Goal: Task Accomplishment & Management: Use online tool/utility

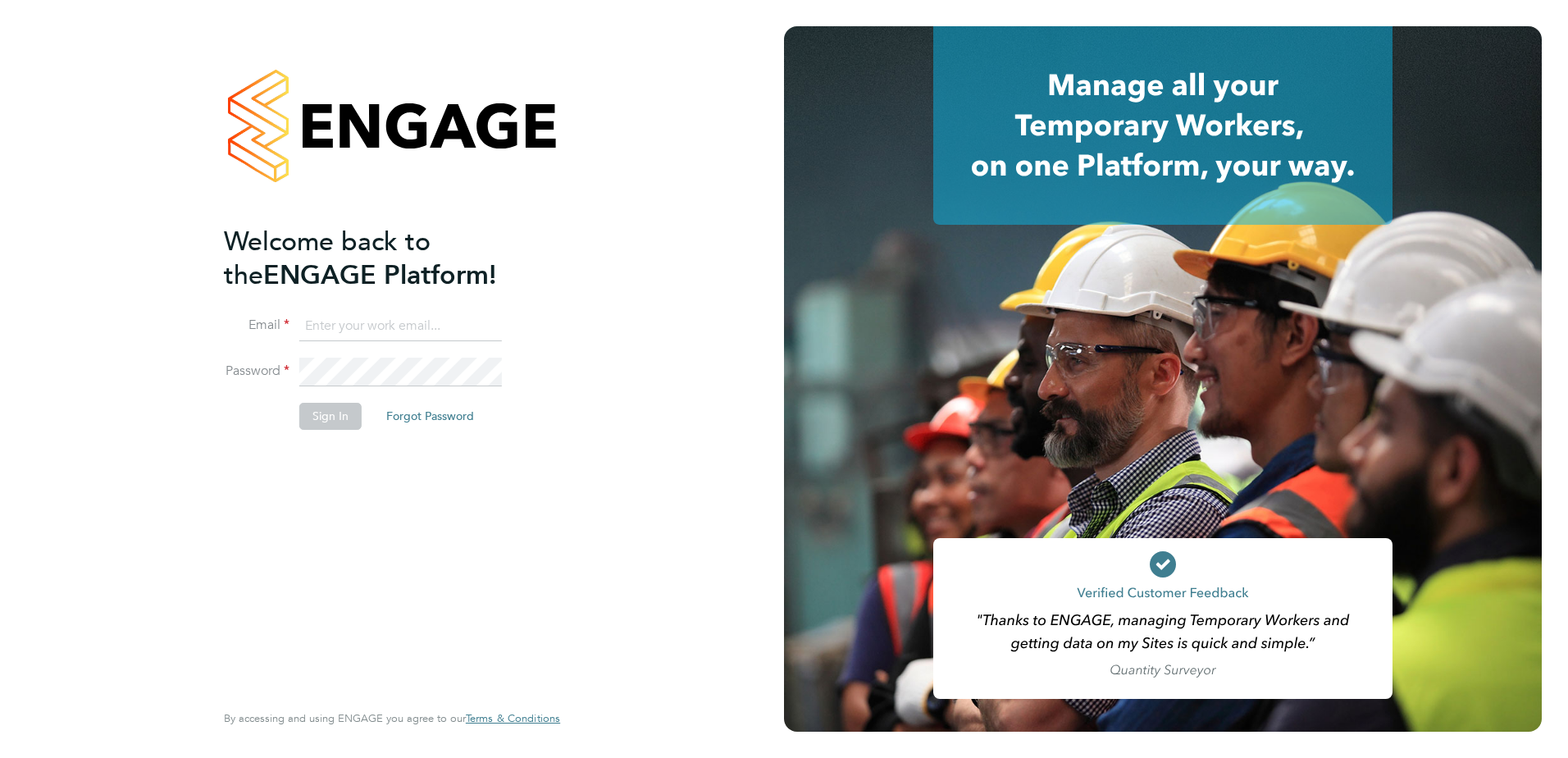
type input "paul.marcus@vistry.co.uk"
click at [319, 412] on button "Sign In" at bounding box center [331, 415] width 62 height 26
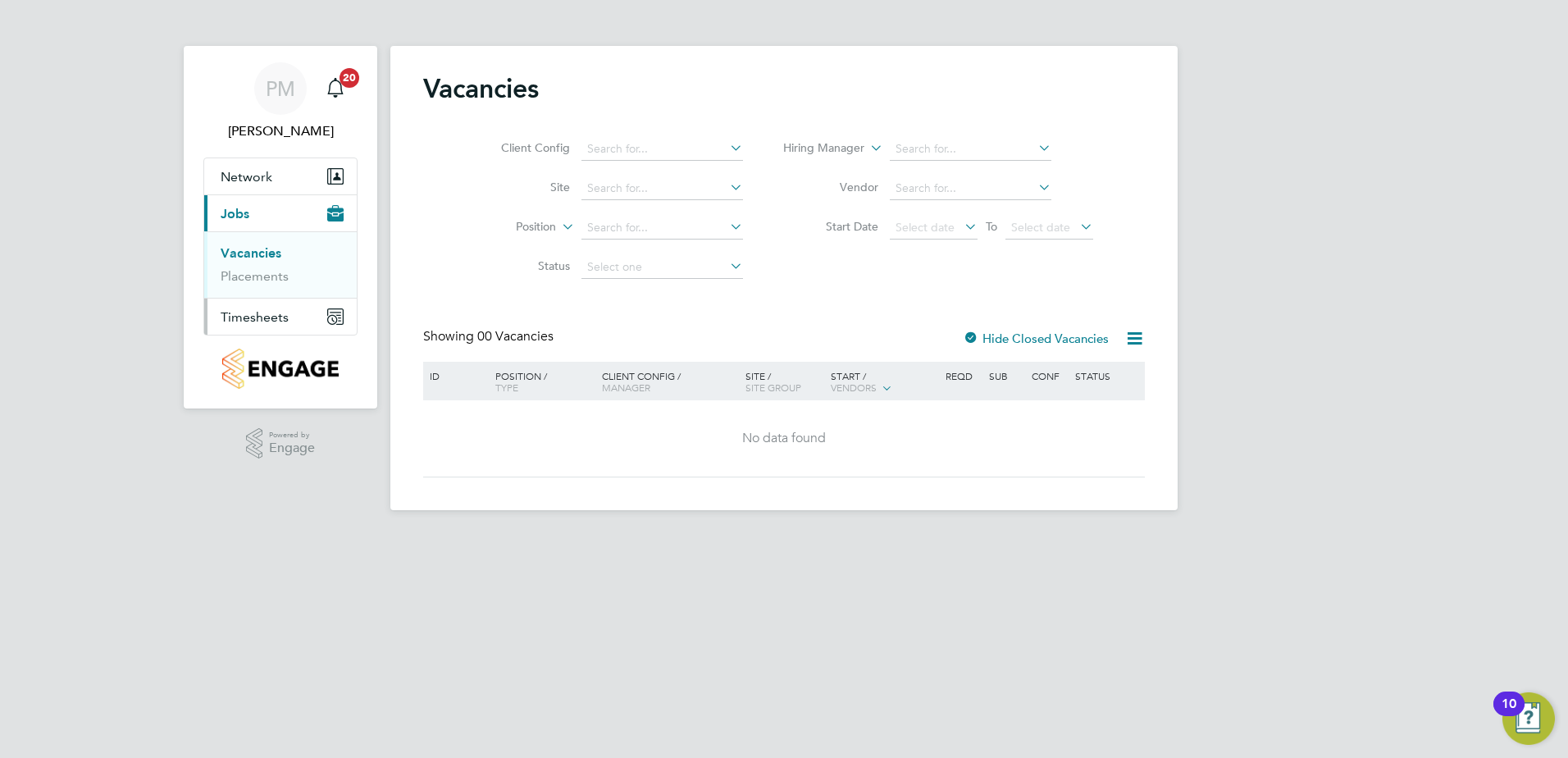
click at [251, 315] on span "Timesheets" at bounding box center [254, 317] width 68 height 15
click at [265, 249] on span "Timesheets" at bounding box center [254, 251] width 68 height 15
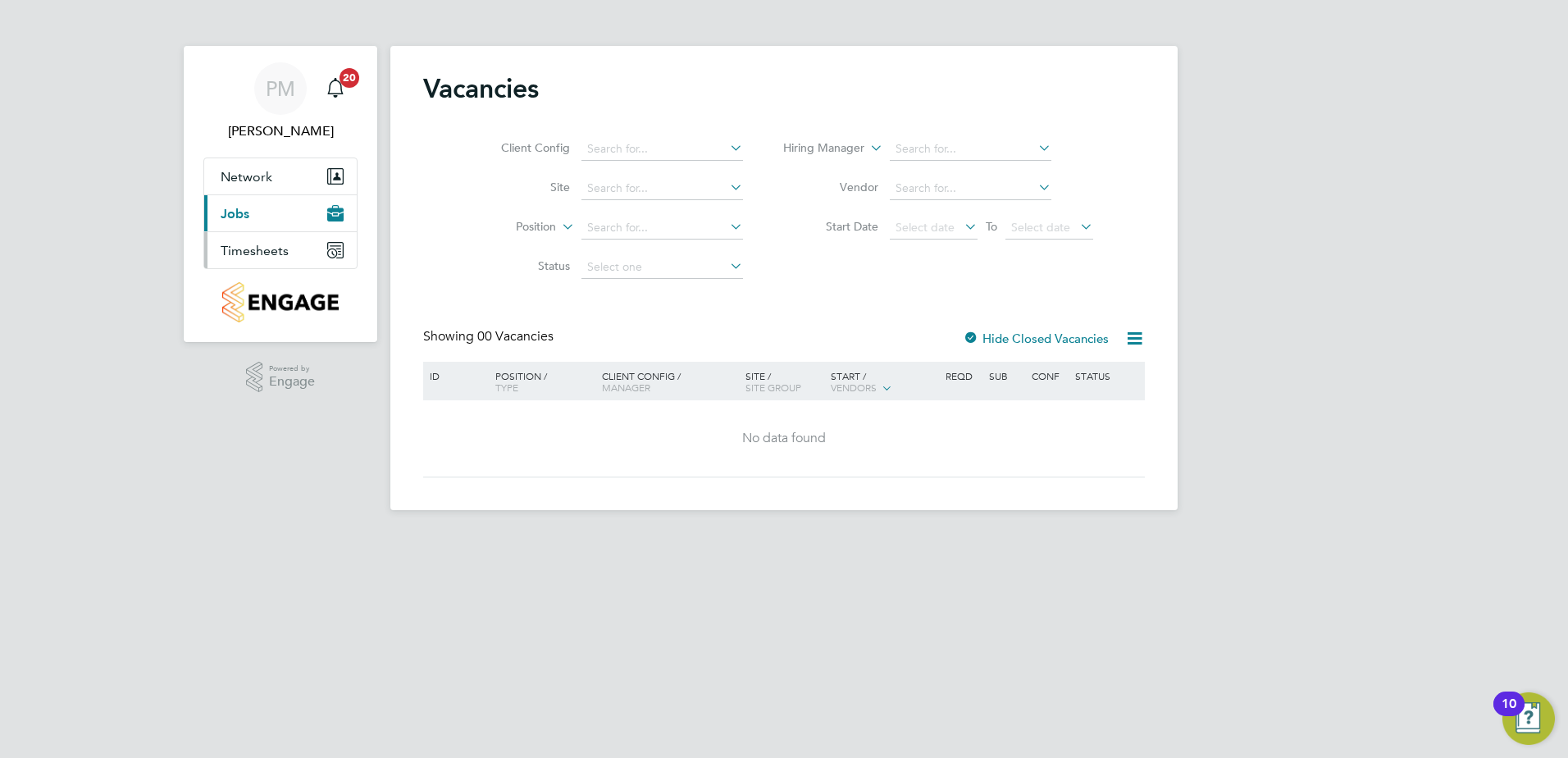
click at [264, 254] on span "Timesheets" at bounding box center [254, 251] width 68 height 15
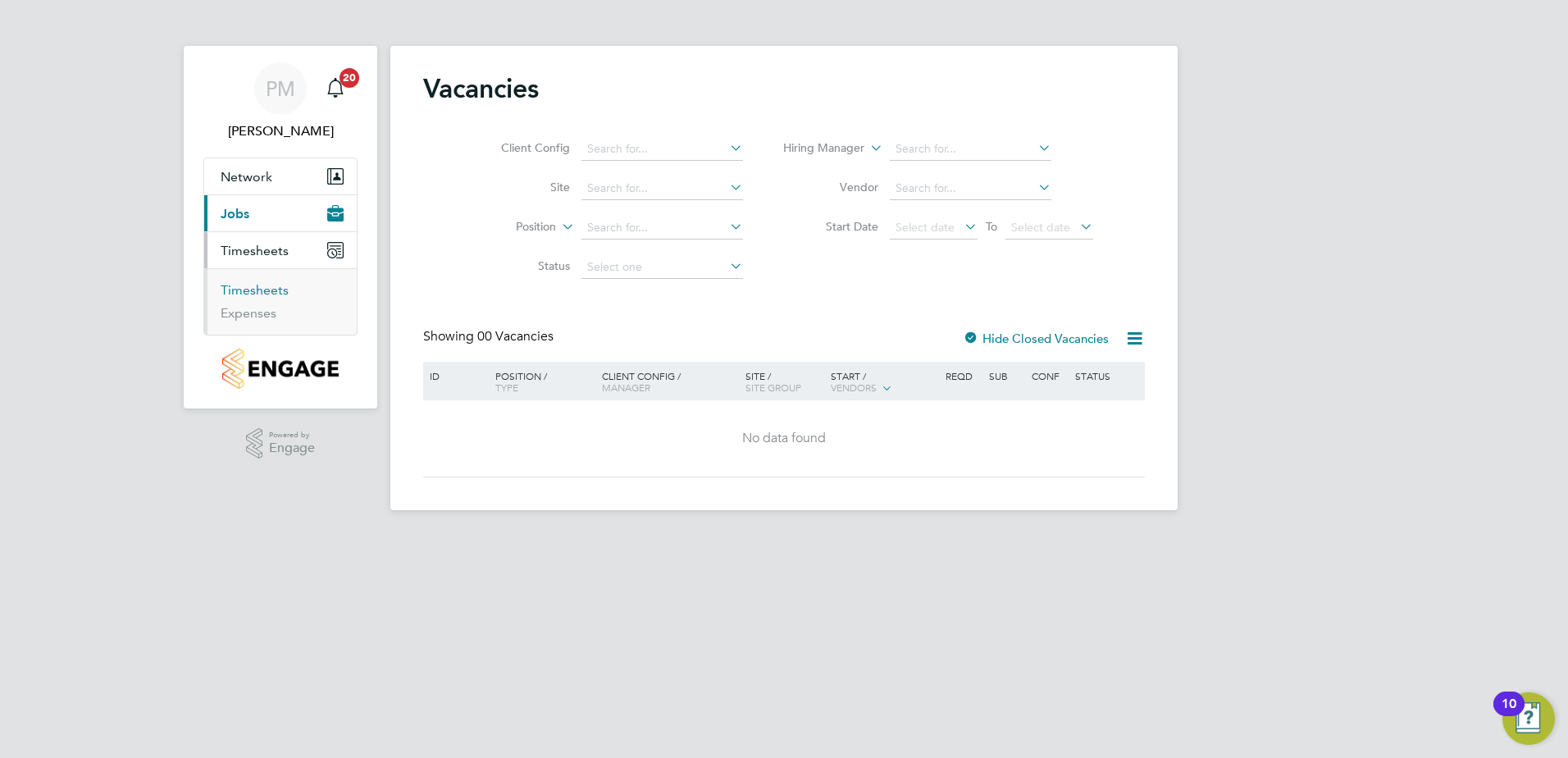
click at [257, 290] on link "Timesheets" at bounding box center [254, 290] width 68 height 15
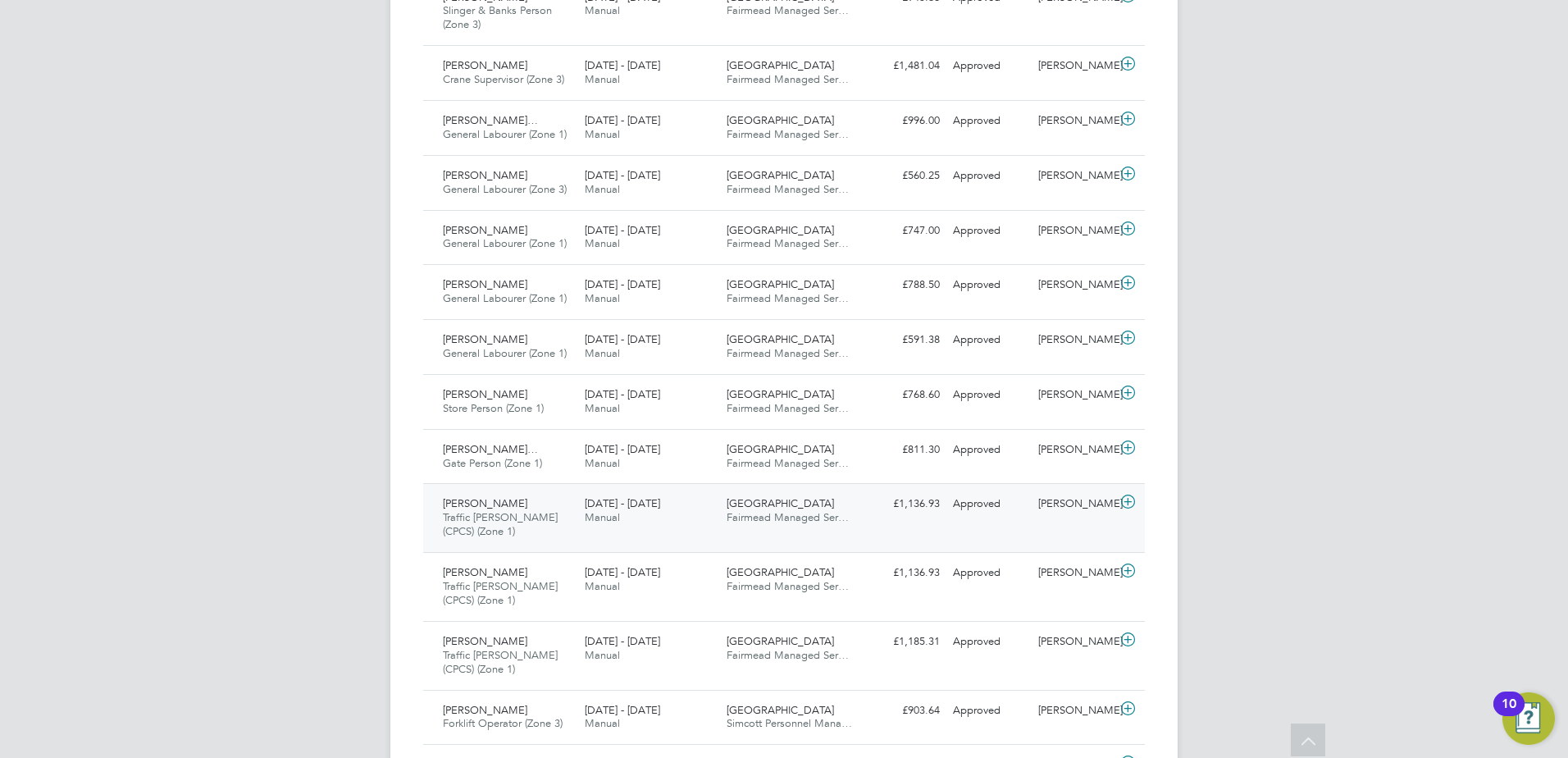
click at [484, 499] on span "Jude Okoro" at bounding box center [485, 503] width 84 height 14
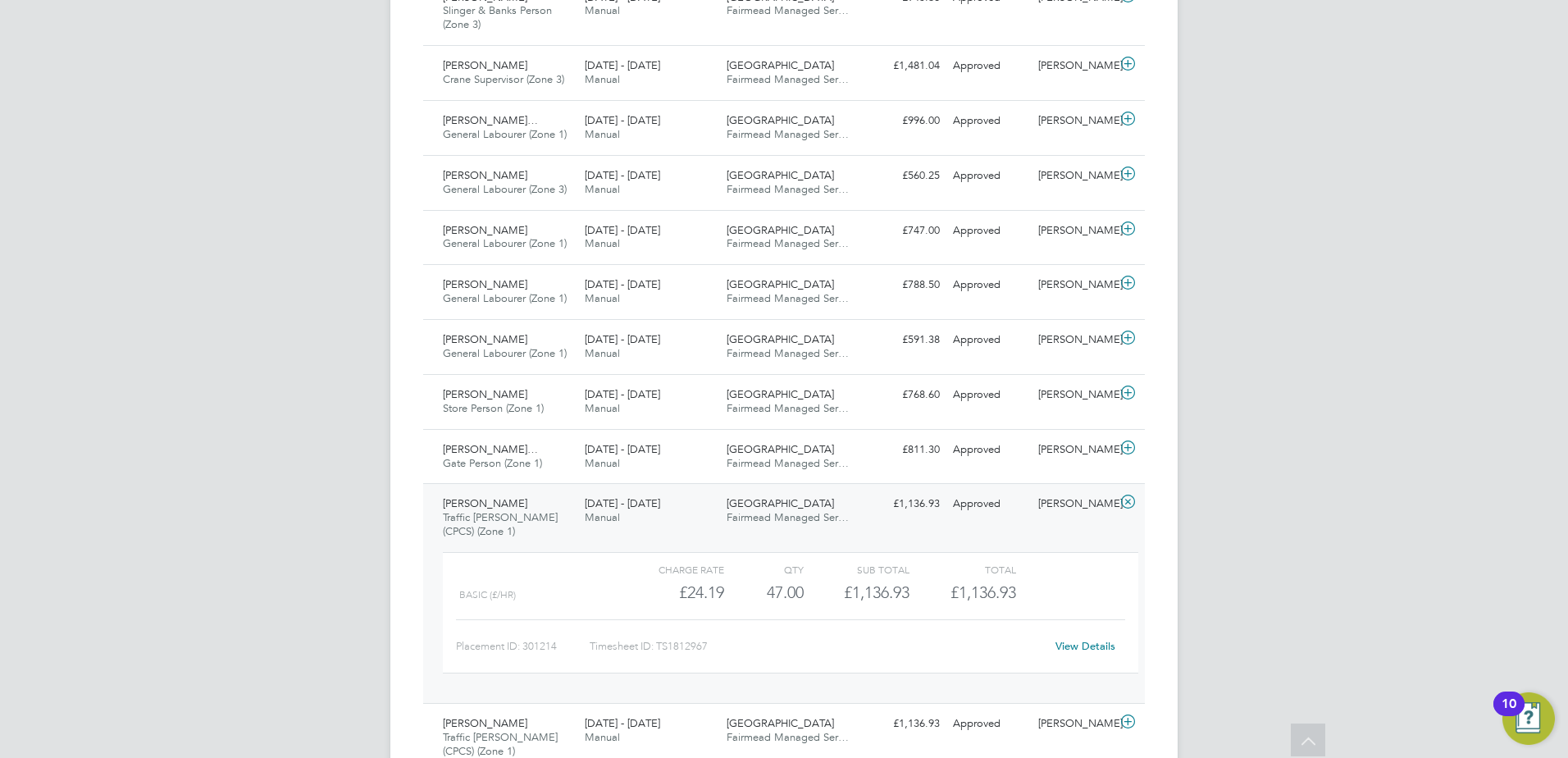
click at [1075, 642] on link "View Details" at bounding box center [1085, 646] width 60 height 14
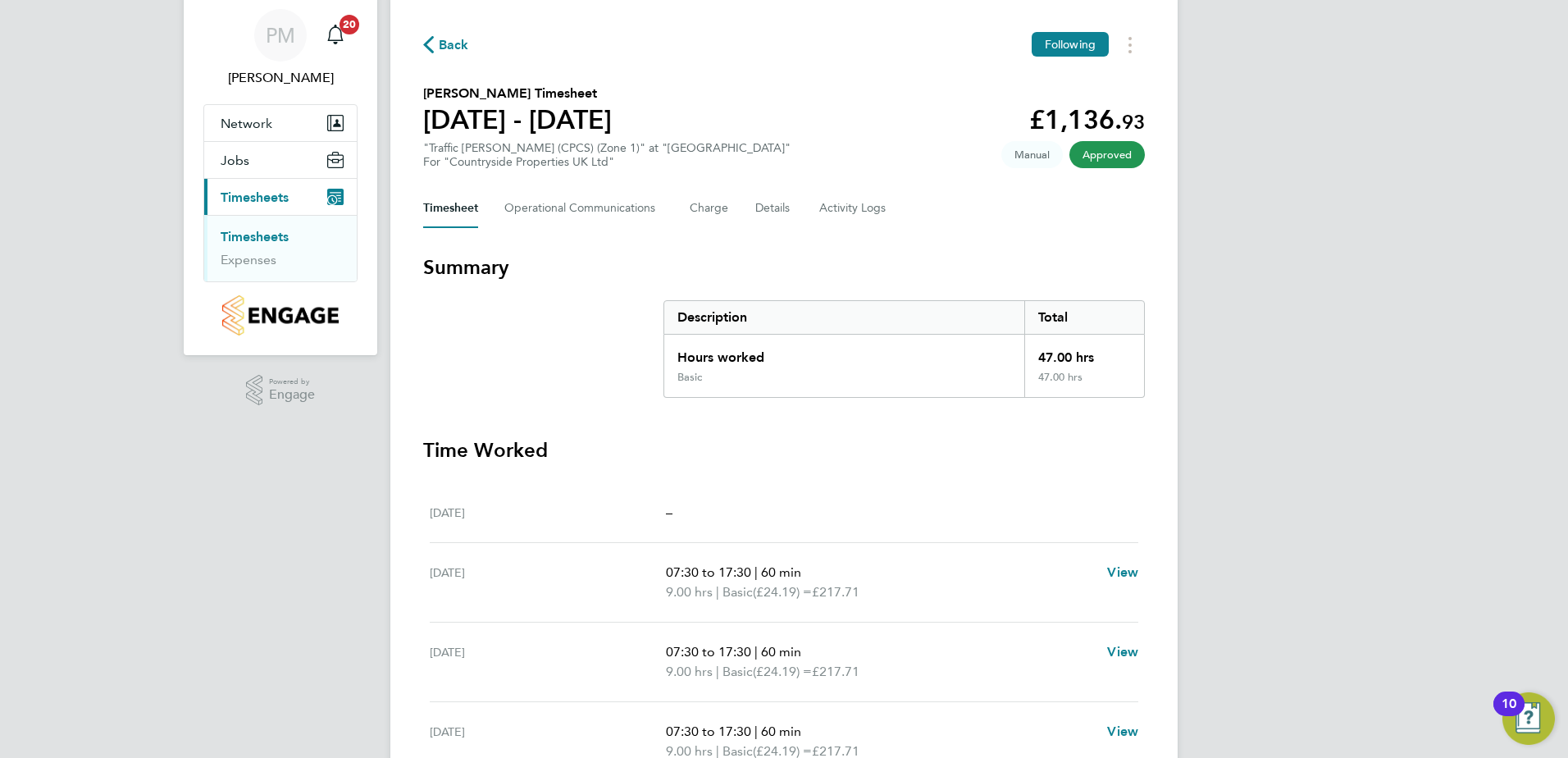
scroll to position [82, 0]
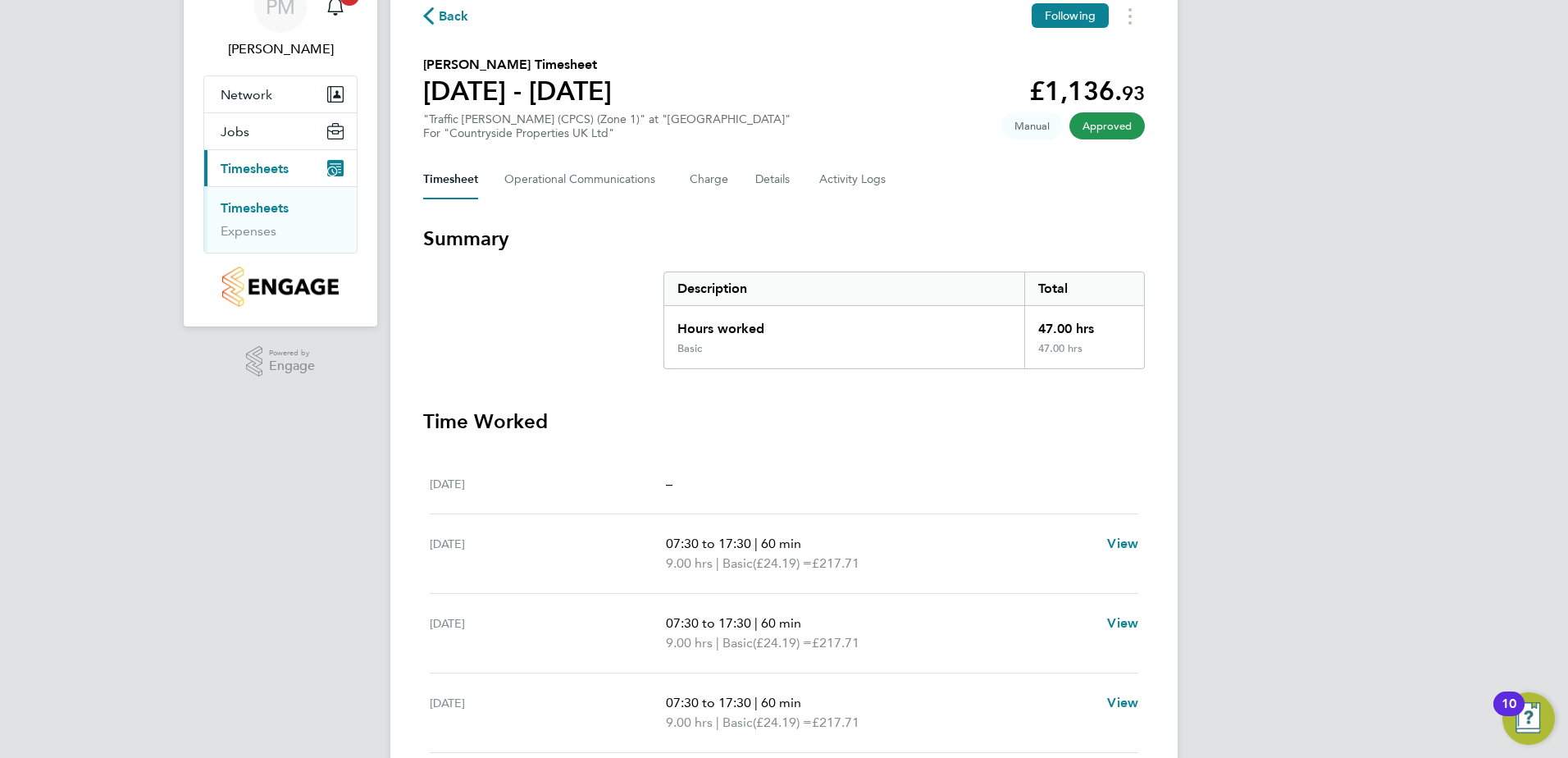
click at [262, 204] on link "Timesheets" at bounding box center [254, 208] width 68 height 15
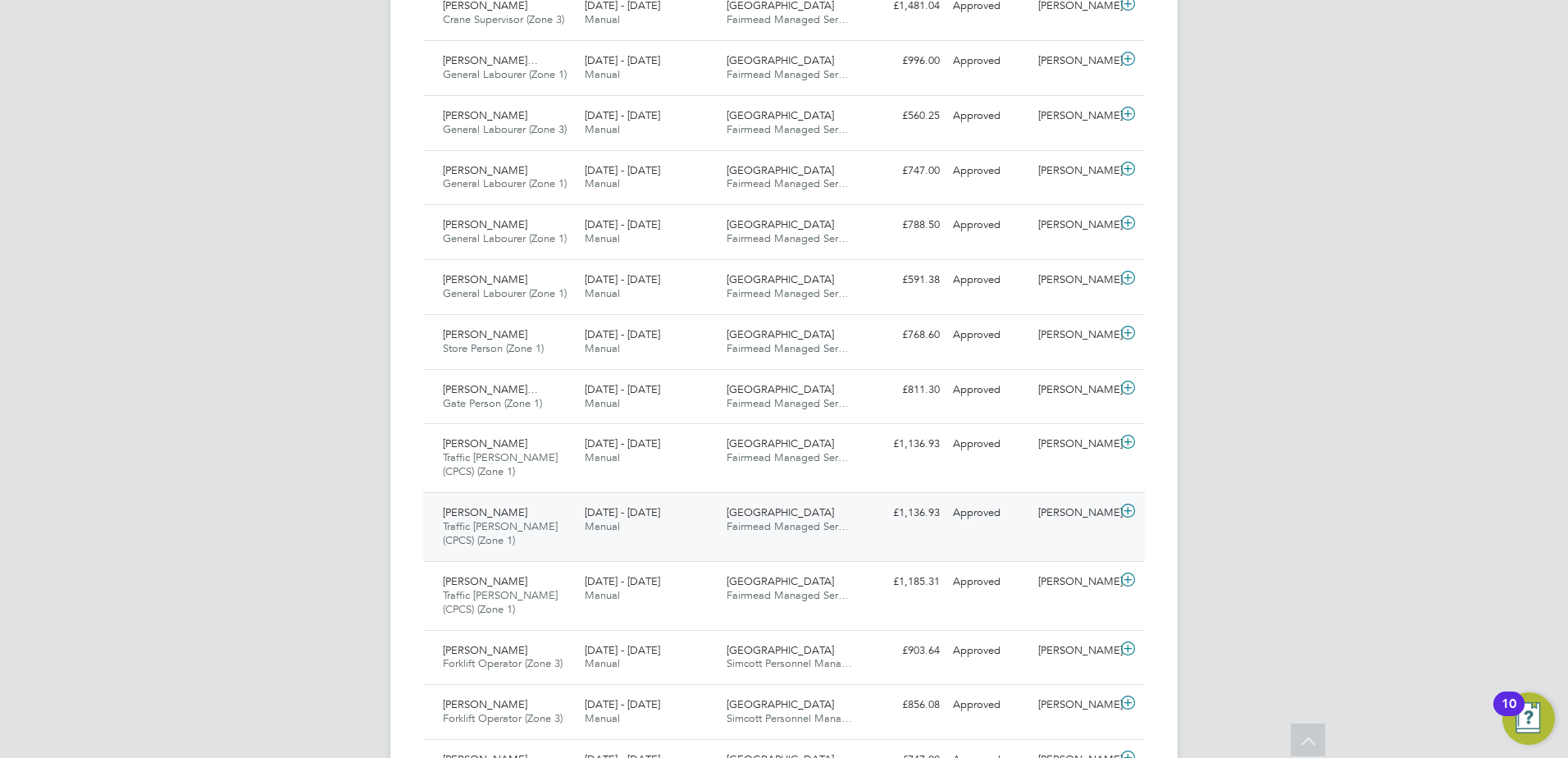
click at [476, 512] on span "Labaran Ali" at bounding box center [485, 512] width 84 height 14
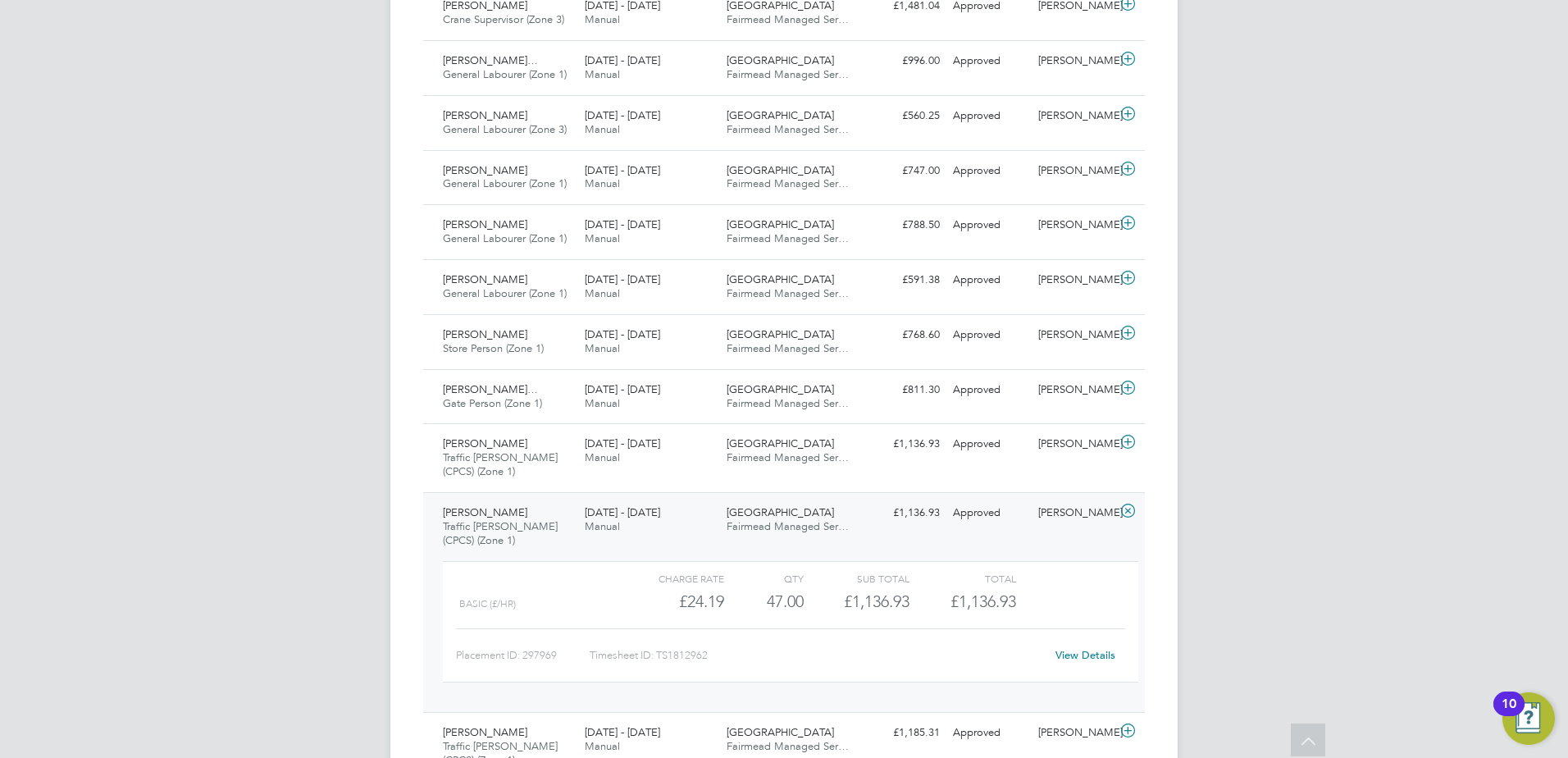
click at [1089, 652] on link "View Details" at bounding box center [1085, 655] width 60 height 14
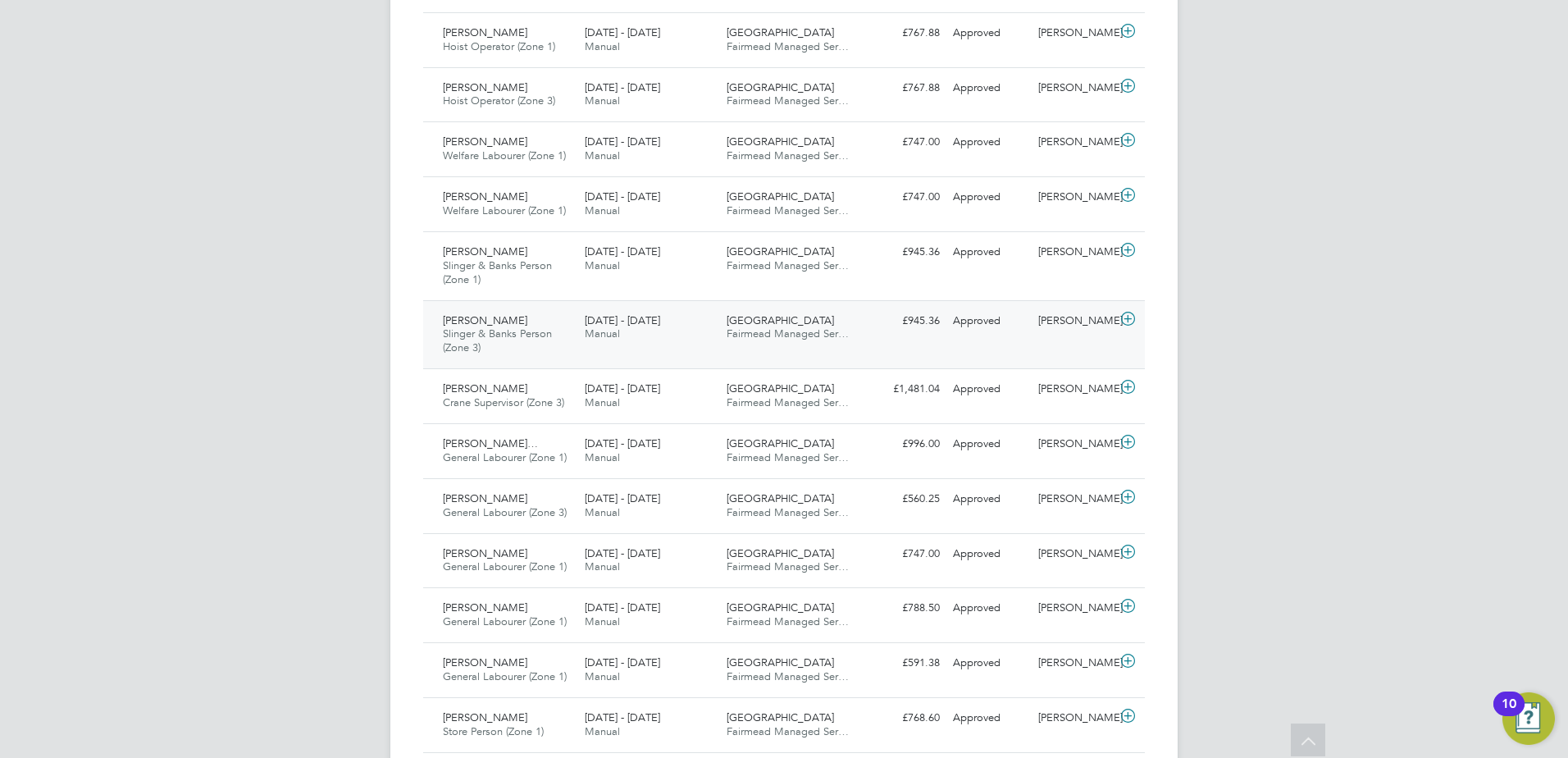
scroll to position [657, 0]
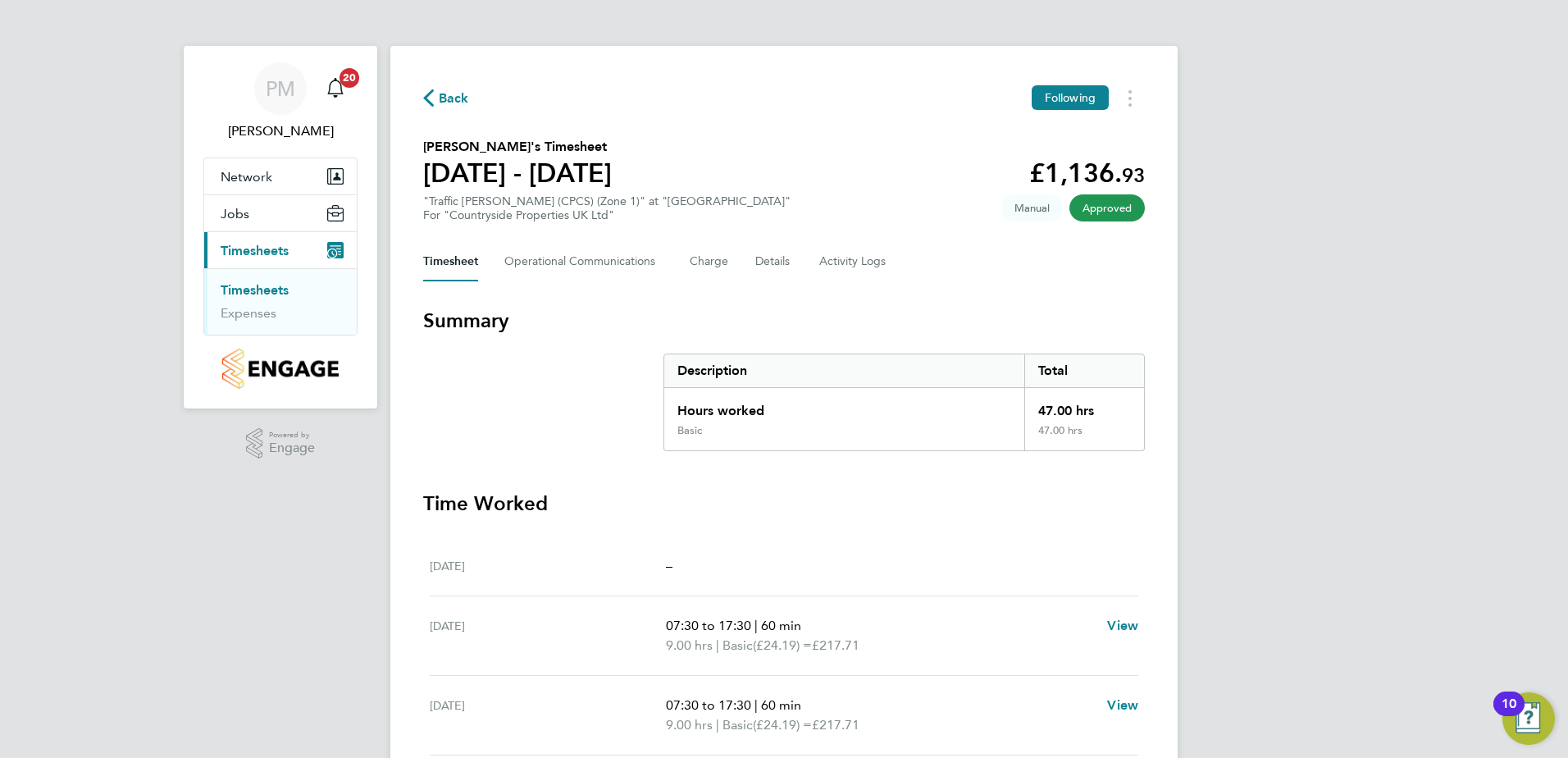
click at [271, 285] on link "Timesheets" at bounding box center [254, 290] width 68 height 15
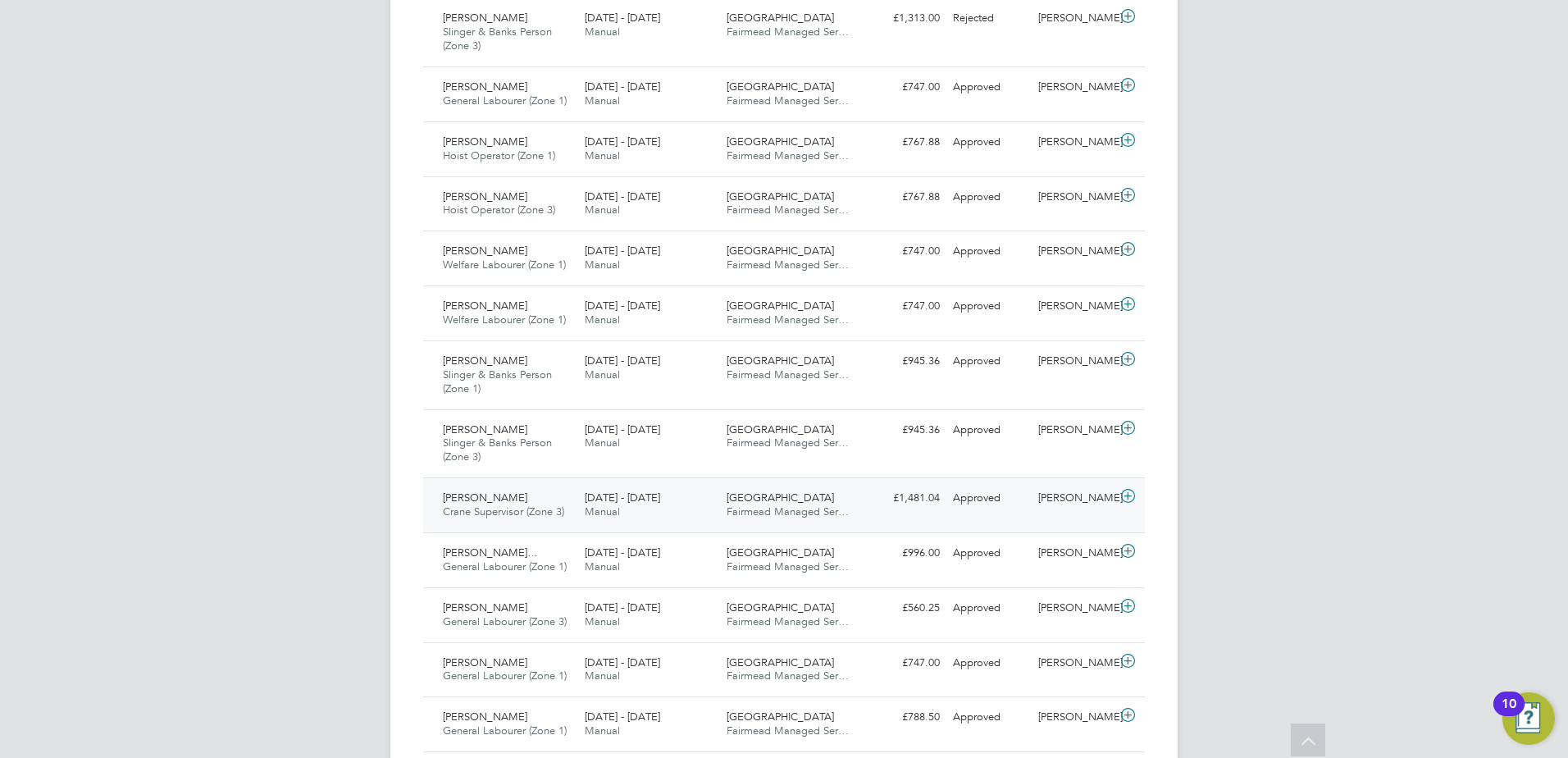
click at [461, 498] on span "James Okou" at bounding box center [485, 497] width 84 height 14
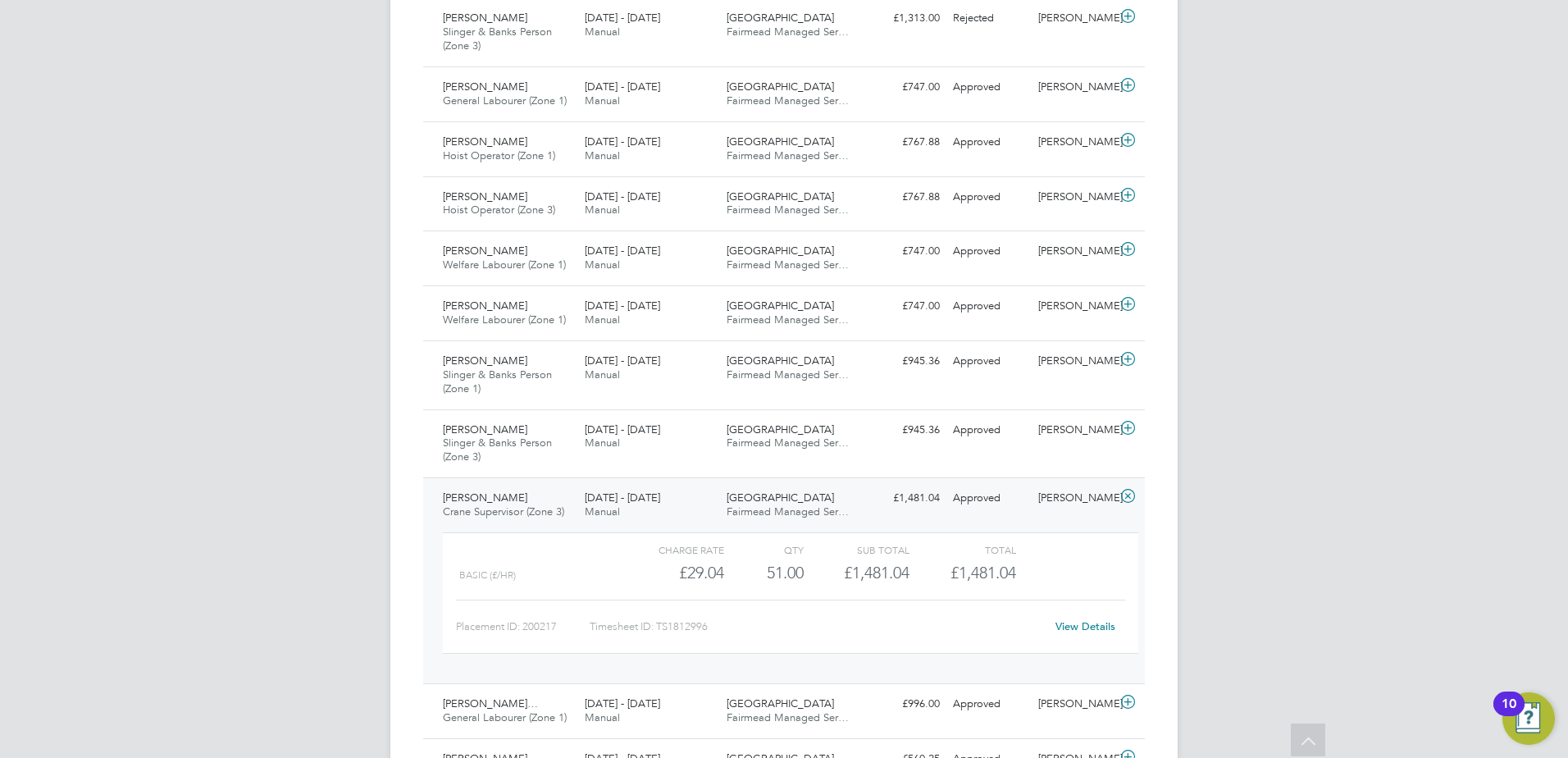
click at [1082, 630] on link "View Details" at bounding box center [1085, 626] width 60 height 14
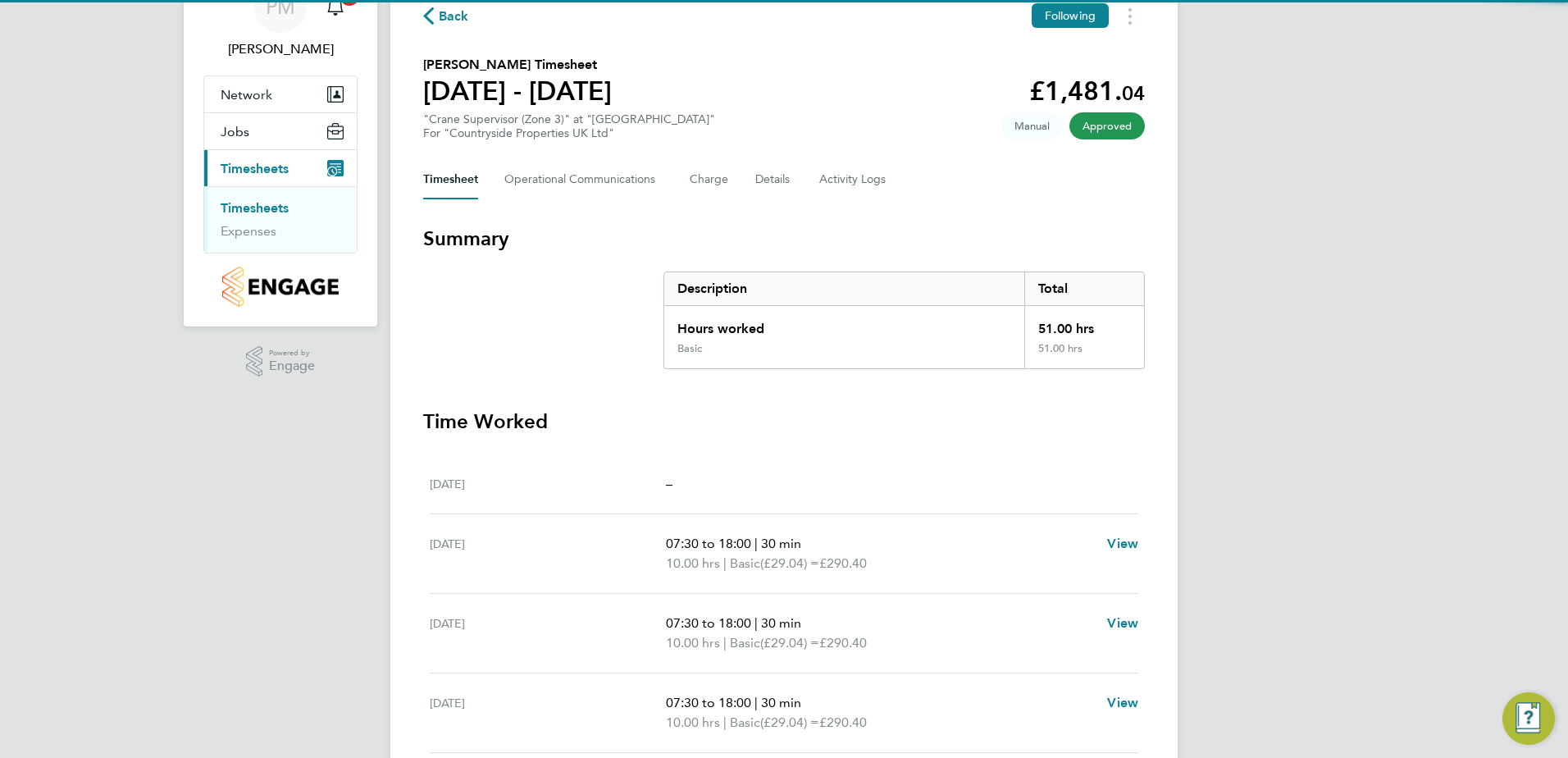
scroll to position [328, 0]
